Goal: Obtain resource: Download file/media

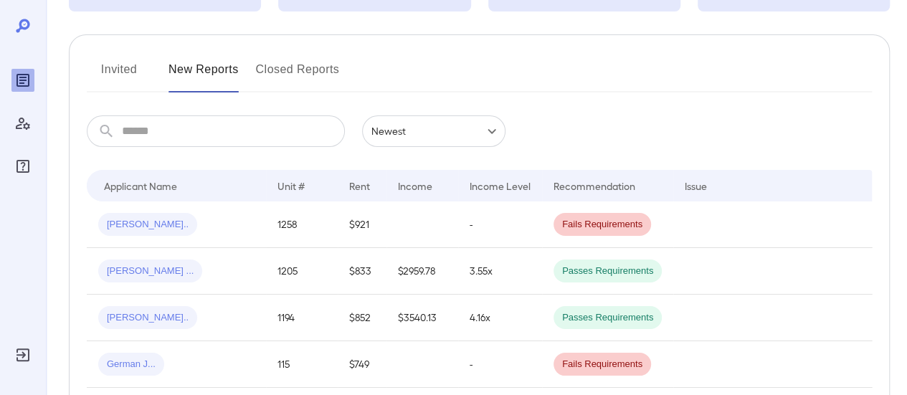
scroll to position [215, 0]
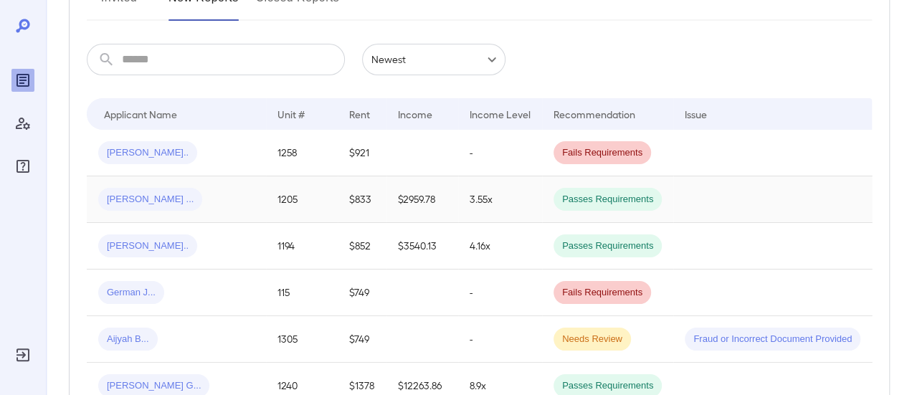
click at [235, 194] on div "[PERSON_NAME] ..." at bounding box center [176, 199] width 156 height 23
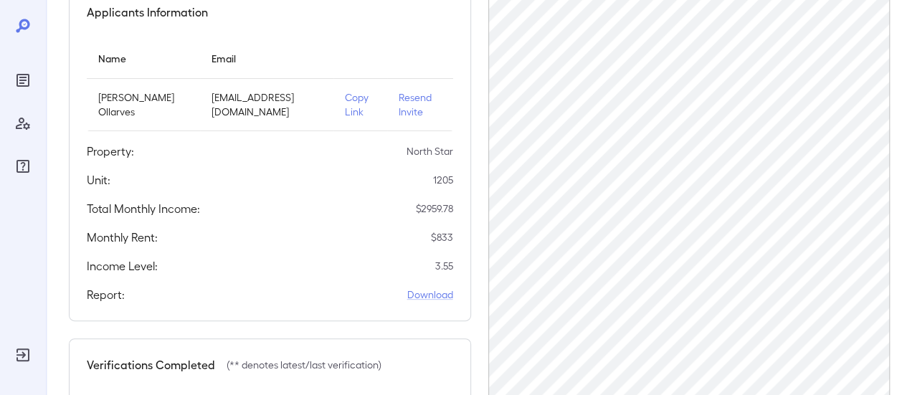
scroll to position [215, 0]
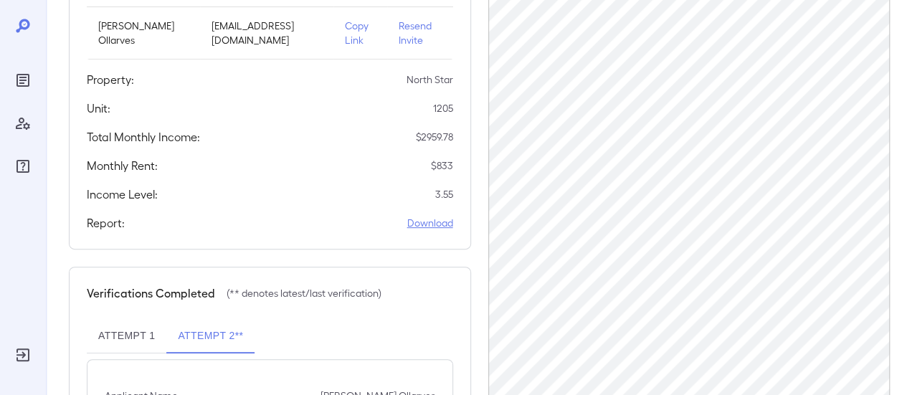
click at [435, 221] on link "Download" at bounding box center [430, 223] width 46 height 14
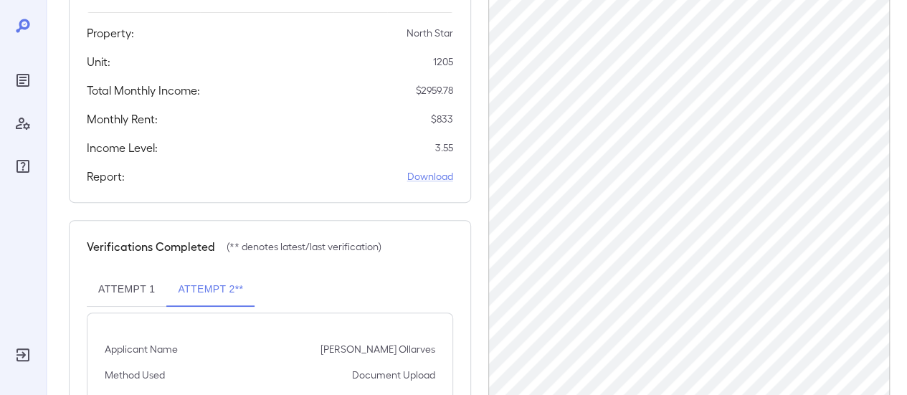
scroll to position [0, 0]
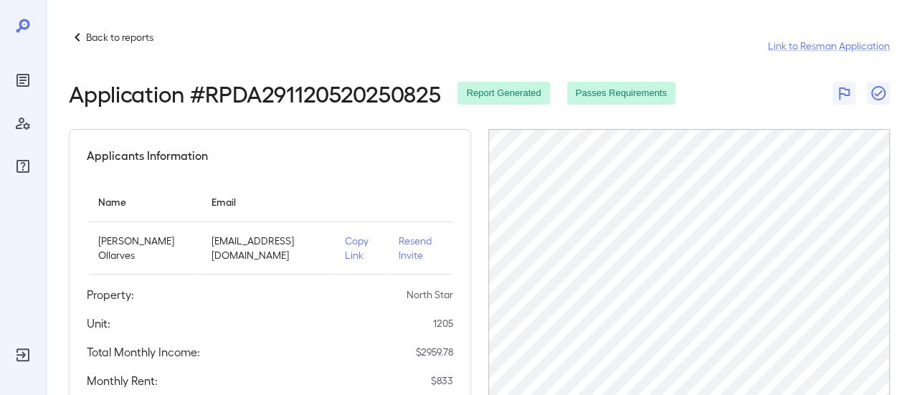
click at [125, 35] on p "Back to reports" at bounding box center [119, 37] width 67 height 14
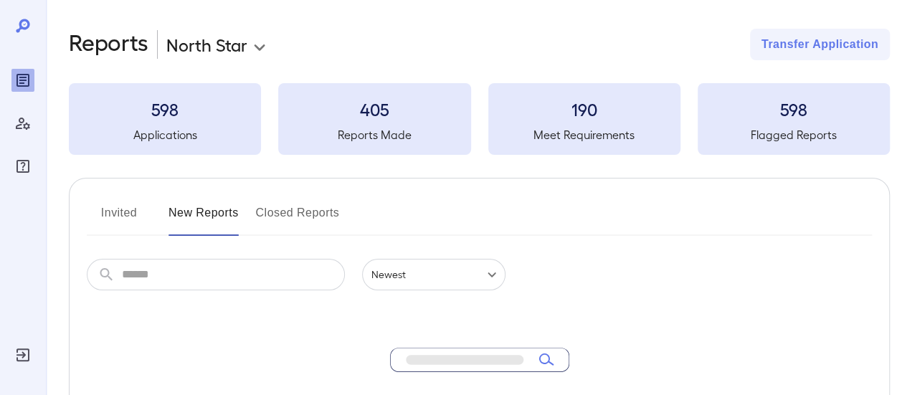
scroll to position [143, 0]
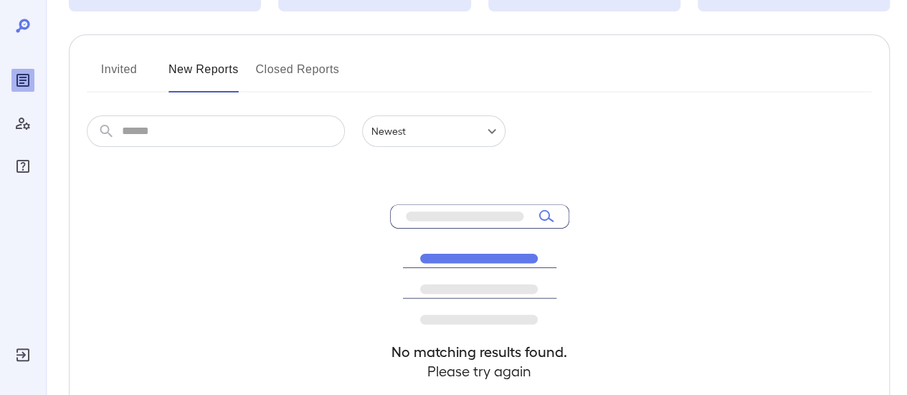
click at [183, 73] on button "New Reports" at bounding box center [204, 75] width 70 height 34
drag, startPoint x: 115, startPoint y: 68, endPoint x: 191, endPoint y: 73, distance: 76.2
click at [115, 68] on button "Invited" at bounding box center [119, 75] width 65 height 34
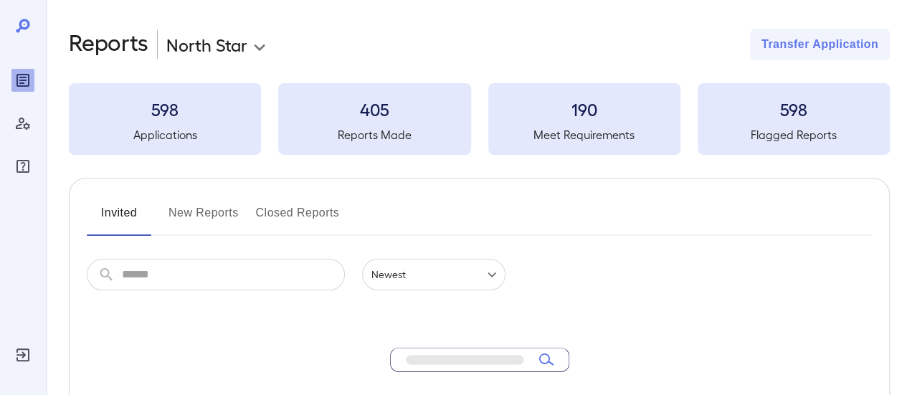
click at [198, 217] on button "New Reports" at bounding box center [204, 218] width 70 height 34
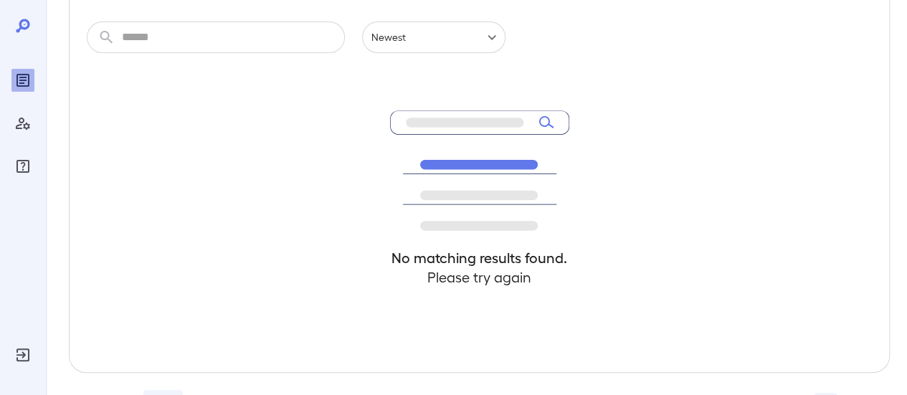
scroll to position [215, 0]
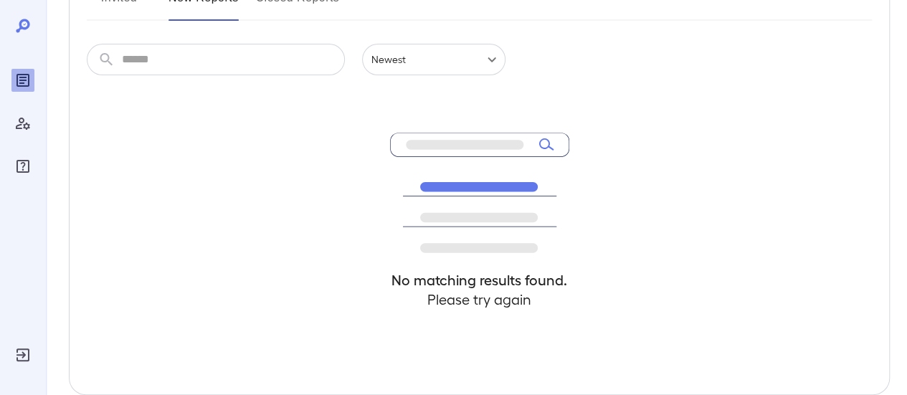
click at [181, 120] on div "No matching results found. Please try again" at bounding box center [479, 234] width 785 height 319
